Goal: Browse casually: Explore the website without a specific task or goal

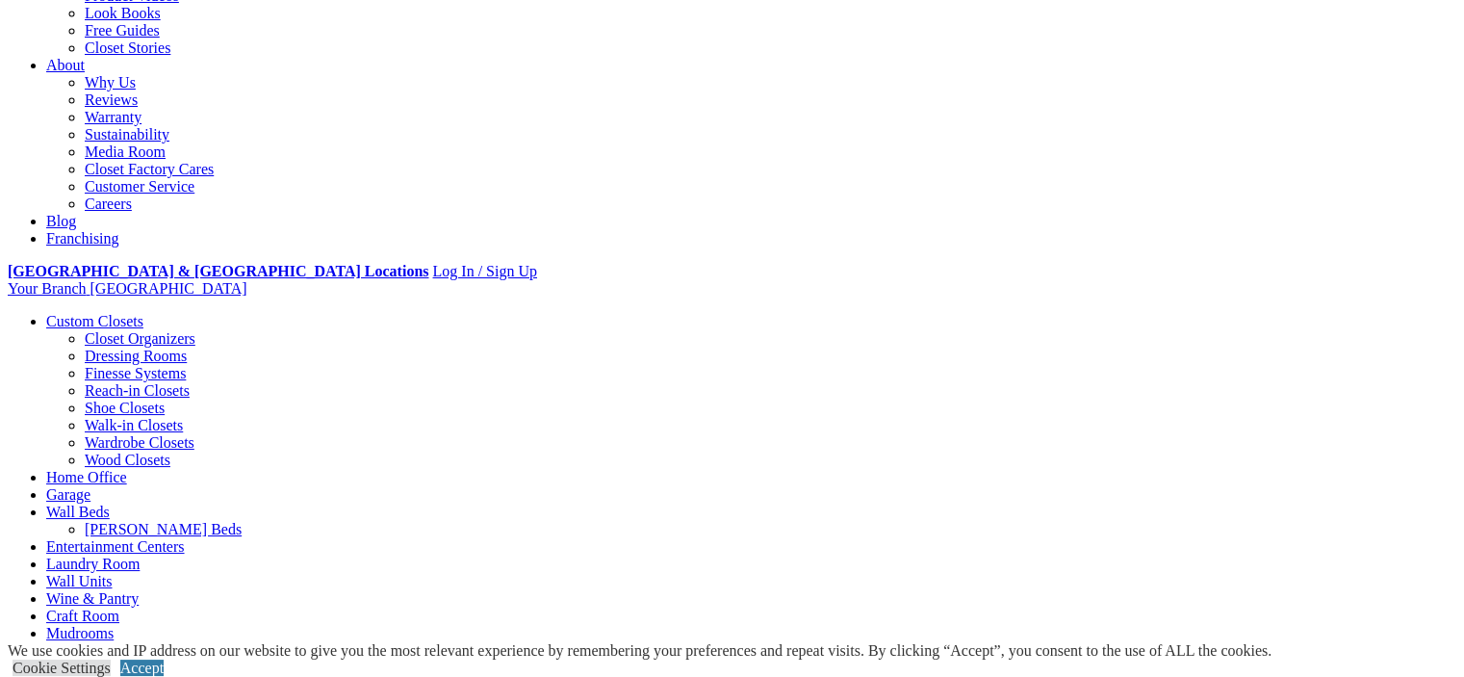
scroll to position [481, 0]
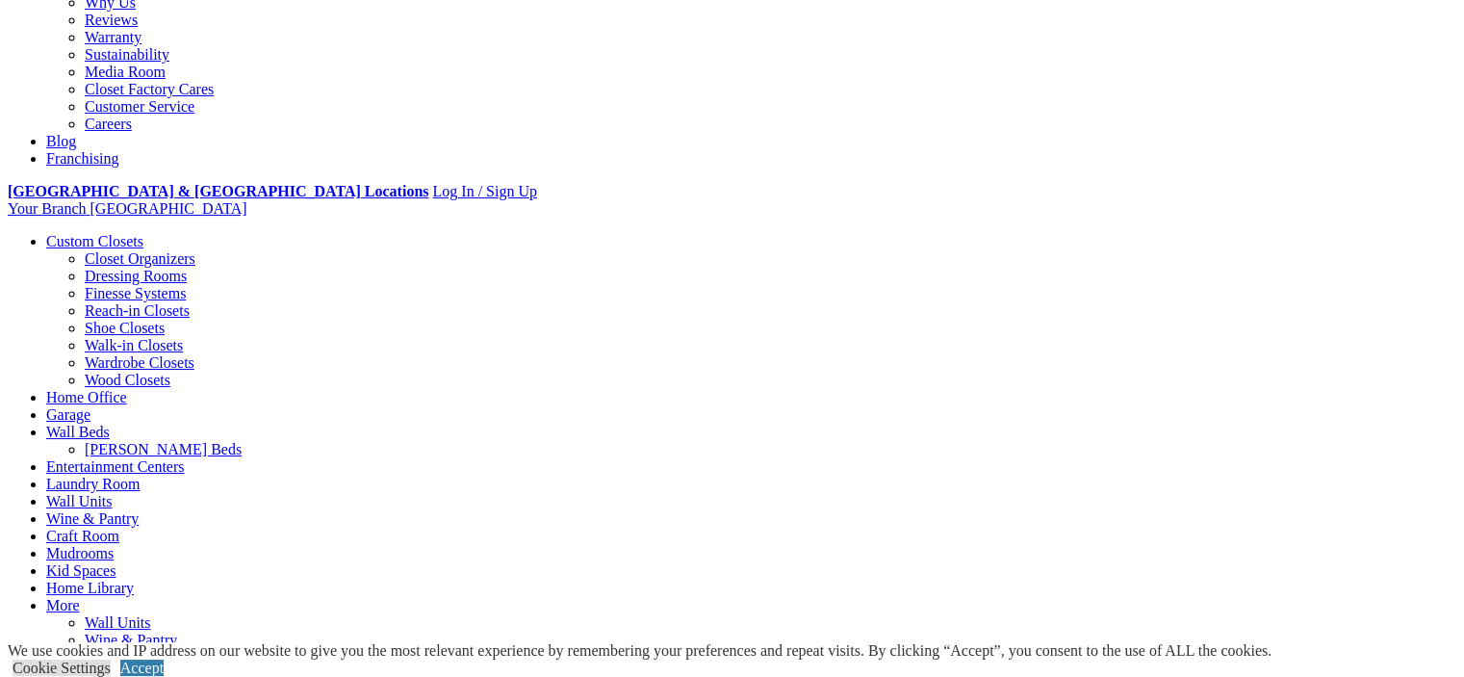
scroll to position [770, 0]
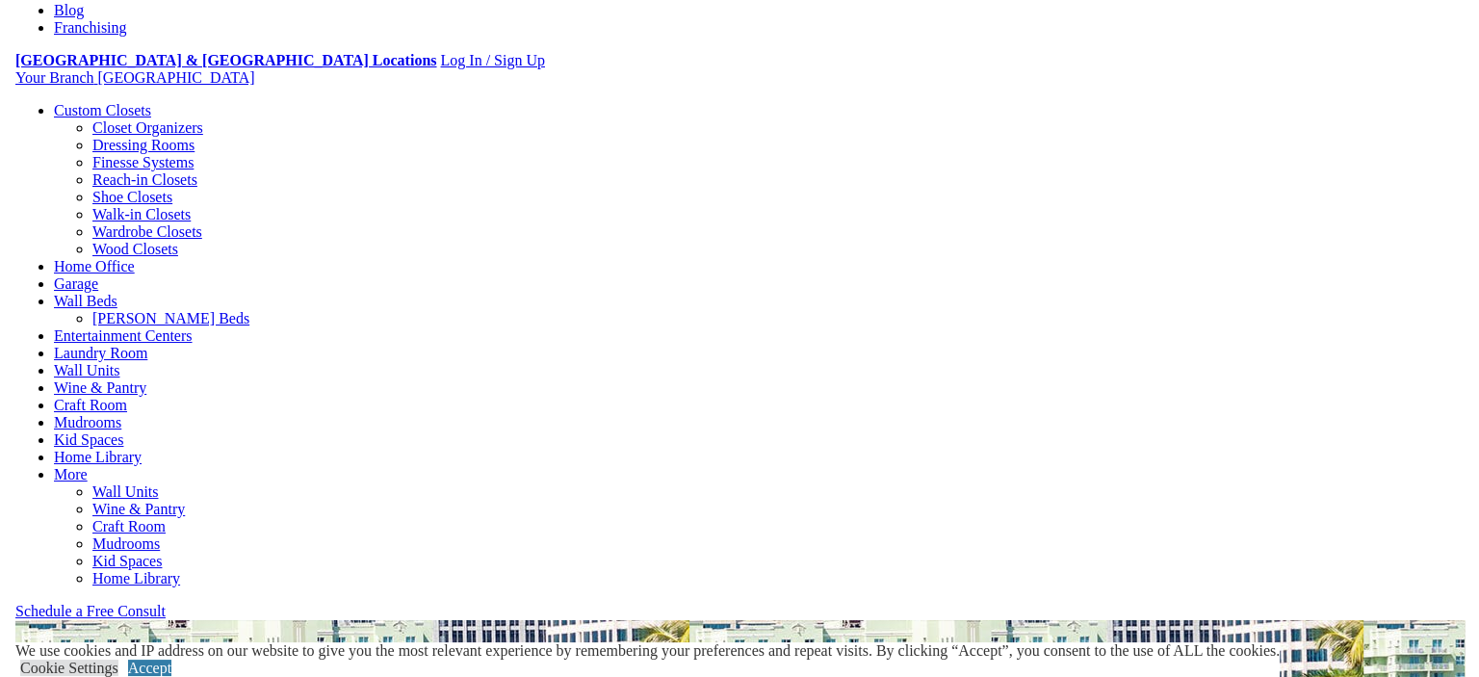
scroll to position [578, 0]
